Goal: Task Accomplishment & Management: Manage account settings

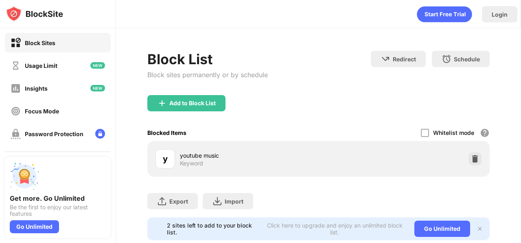
scroll to position [26, 0]
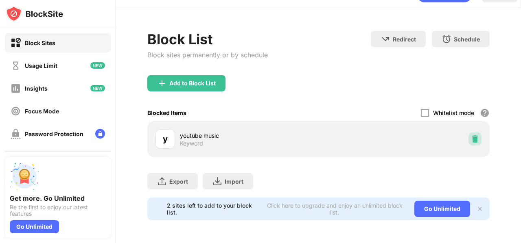
click at [471, 135] on img at bounding box center [475, 139] width 8 height 8
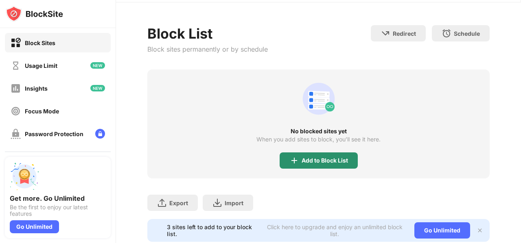
click at [330, 156] on div "Add to Block List" at bounding box center [319, 161] width 78 height 16
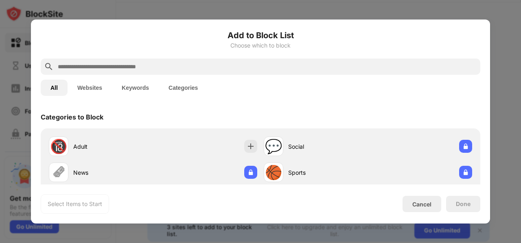
click at [304, 65] on input "text" at bounding box center [267, 67] width 420 height 10
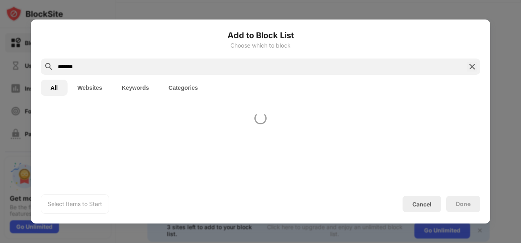
type input "*******"
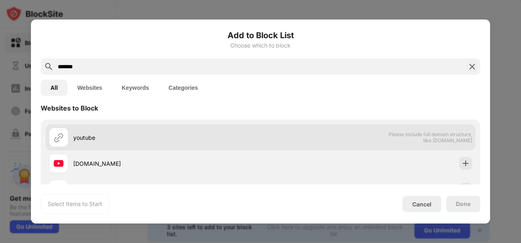
scroll to position [10, 0]
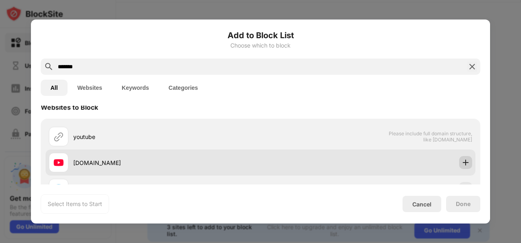
click at [463, 166] on img at bounding box center [466, 163] width 8 height 8
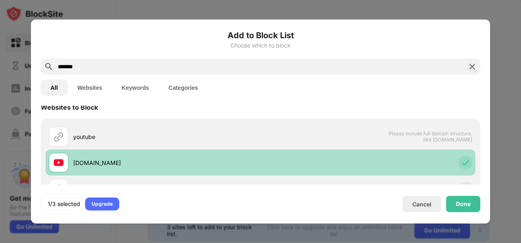
scroll to position [126, 0]
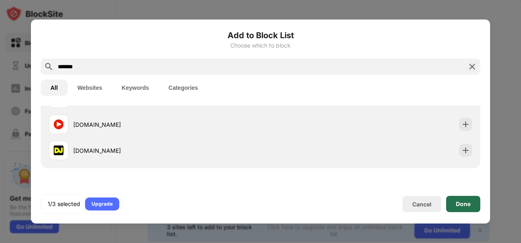
click at [452, 206] on div "Done" at bounding box center [463, 204] width 34 height 16
